Goal: Task Accomplishment & Management: Use online tool/utility

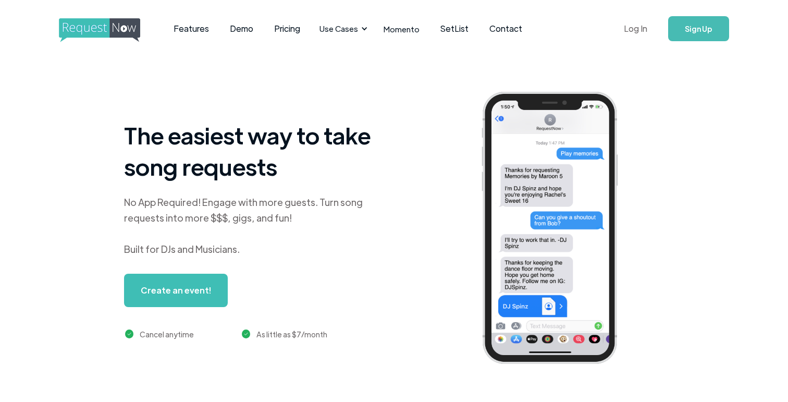
click at [631, 32] on link "Log In" at bounding box center [635, 28] width 44 height 36
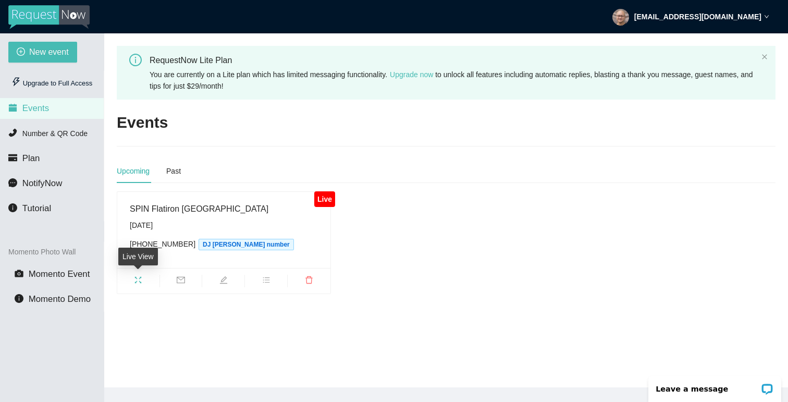
click at [140, 277] on icon "fullscreen" at bounding box center [138, 279] width 7 height 7
